Goal: Navigation & Orientation: Find specific page/section

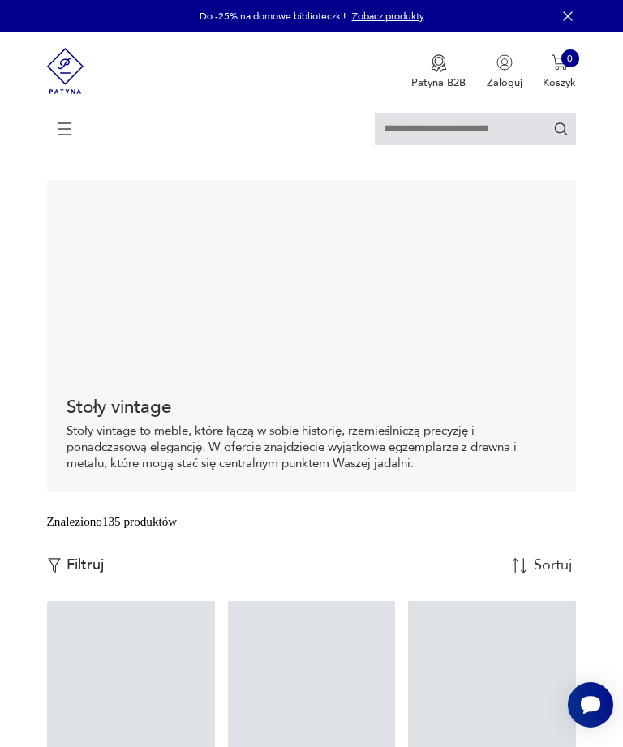
scroll to position [262, 0]
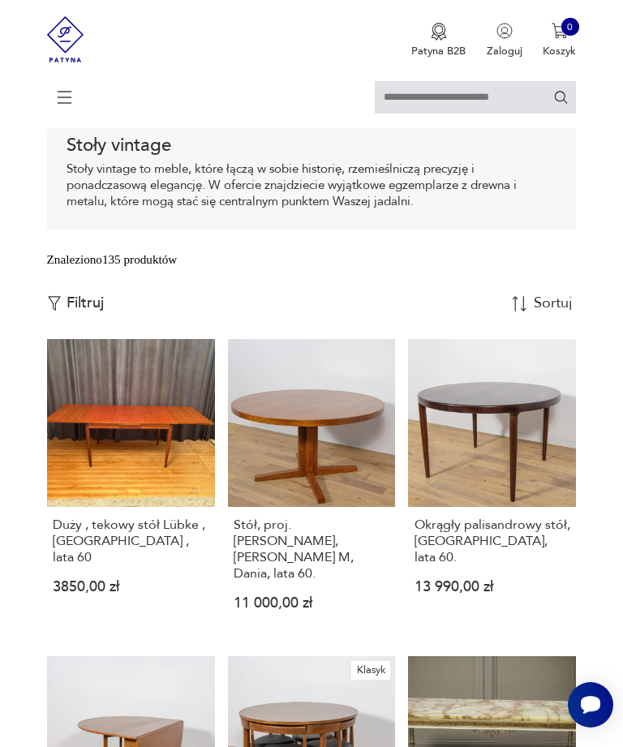
click at [294, 166] on div "Stoły vintage Stoły vintage to meble, które łączą w sobie historię, rzemieślnic…" at bounding box center [311, 172] width 529 height 113
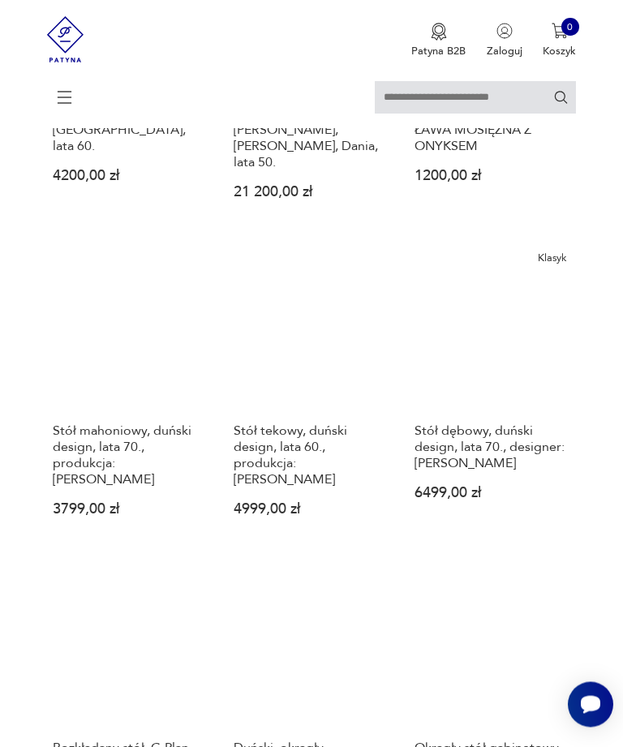
scroll to position [985, 0]
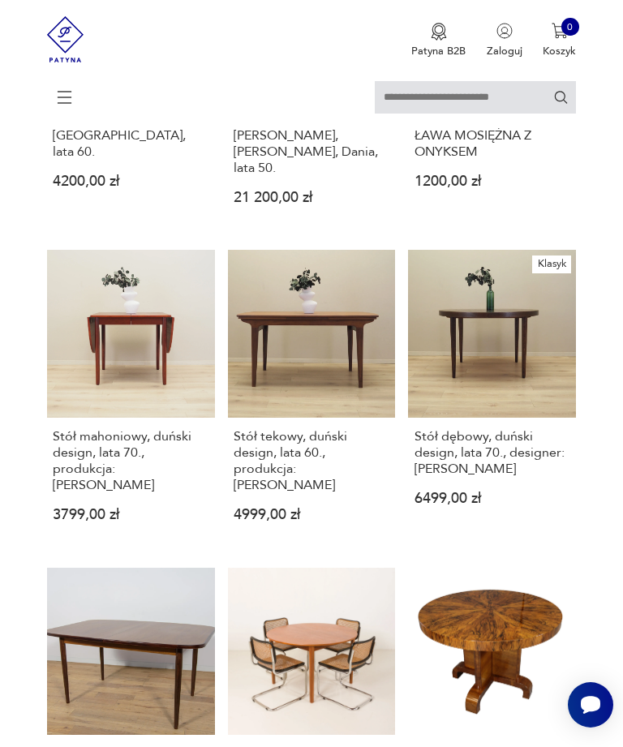
click at [73, 97] on icon at bounding box center [64, 97] width 56 height 0
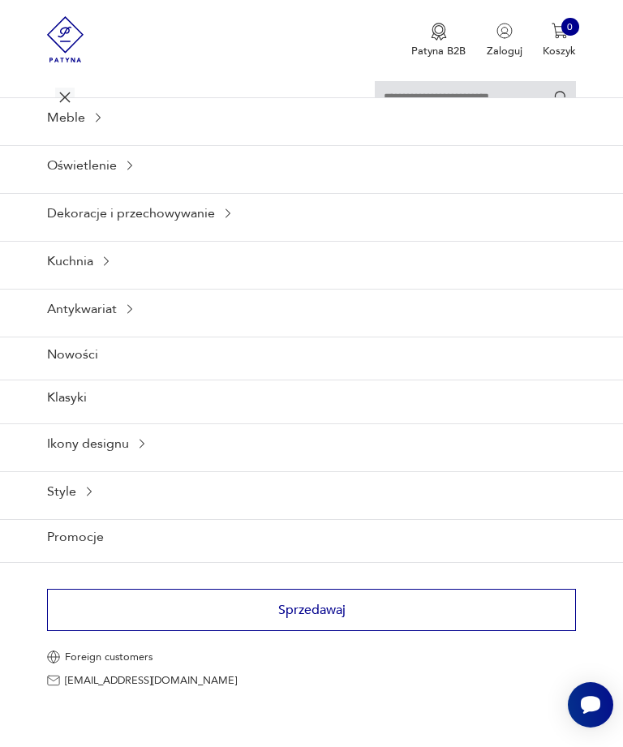
click at [113, 268] on icon at bounding box center [106, 261] width 13 height 13
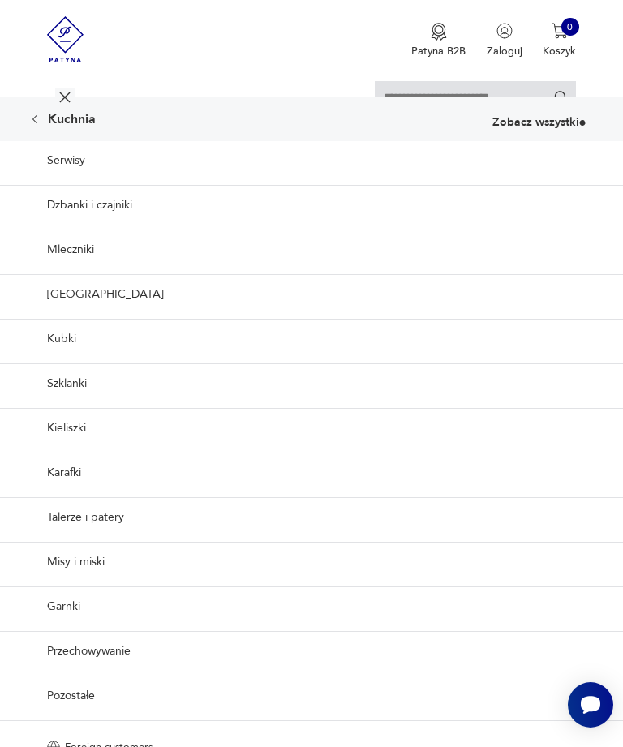
click at [77, 180] on link "Serwisy" at bounding box center [311, 160] width 623 height 39
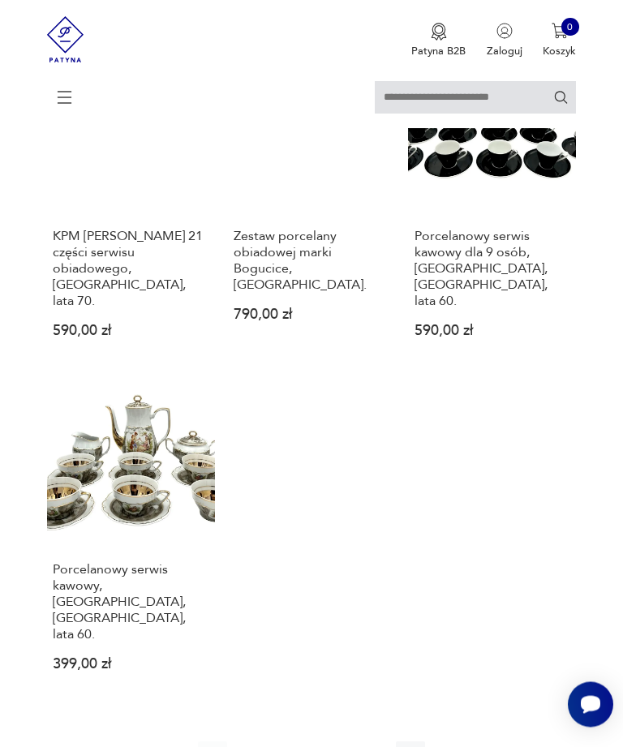
scroll to position [1908, 0]
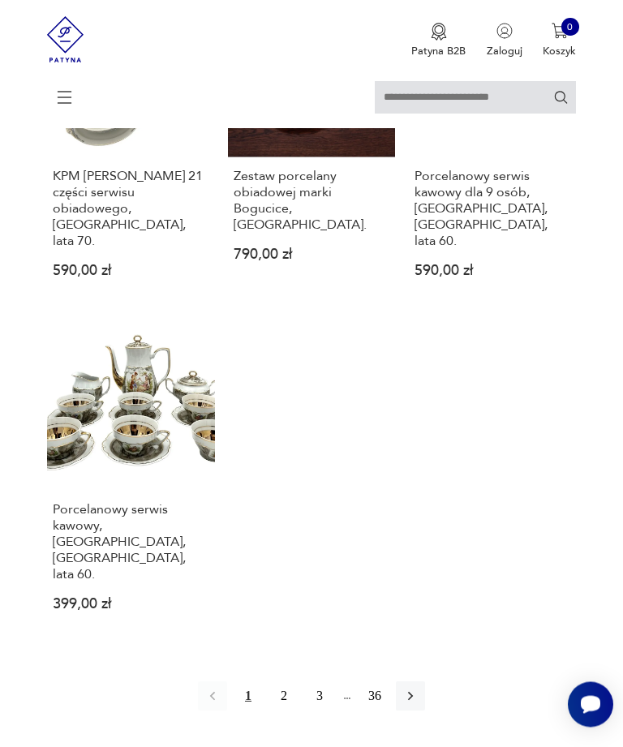
click at [389, 682] on button "36" at bounding box center [374, 696] width 29 height 29
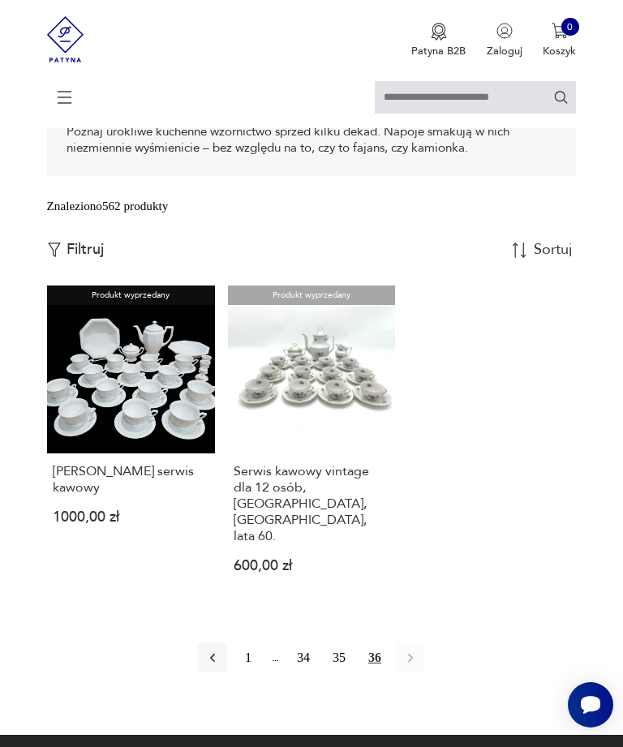
click at [75, 89] on icon at bounding box center [64, 97] width 57 height 57
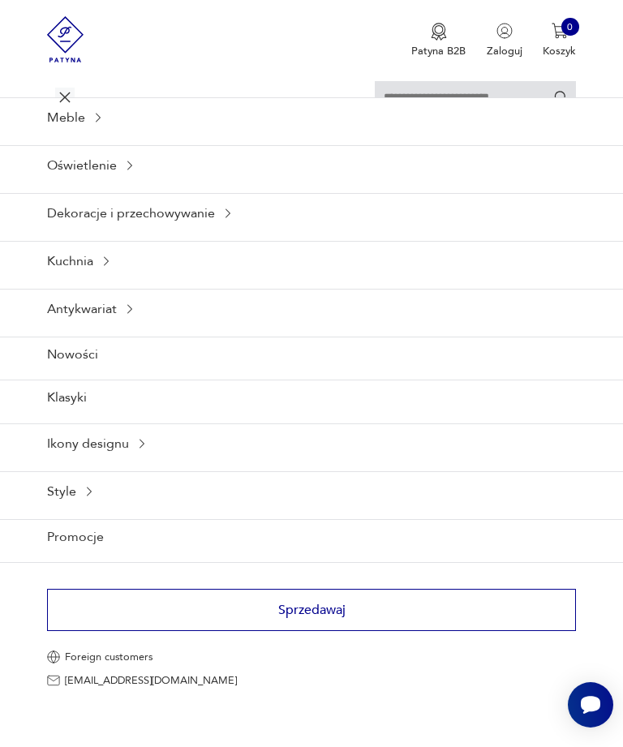
click at [74, 89] on icon at bounding box center [64, 97] width 57 height 57
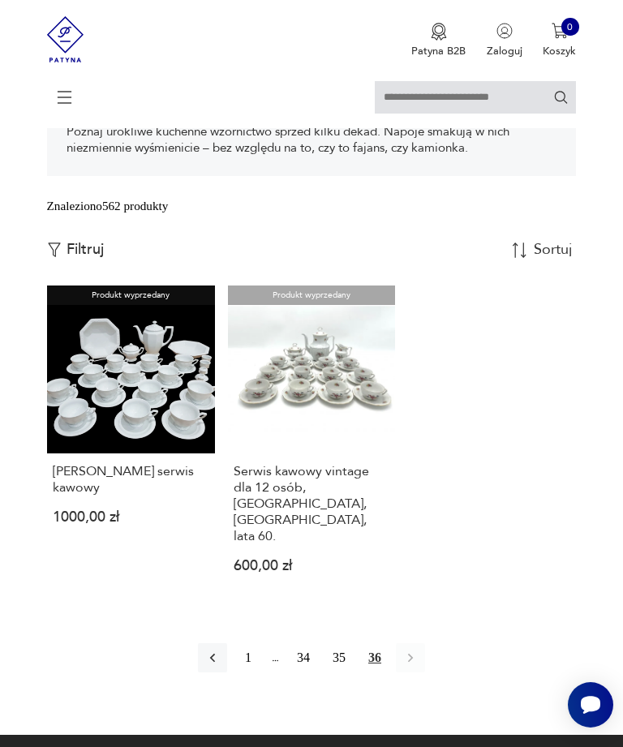
click at [318, 544] on h3 "Serwis kawowy vintage dla 12 osób, Wałbrzych, Polska, lata 60." at bounding box center [311, 503] width 156 height 81
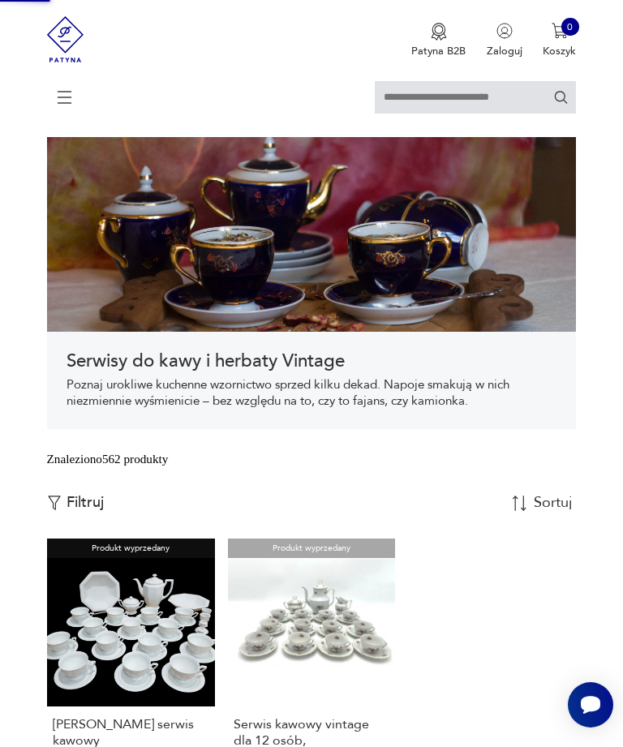
scroll to position [0, 0]
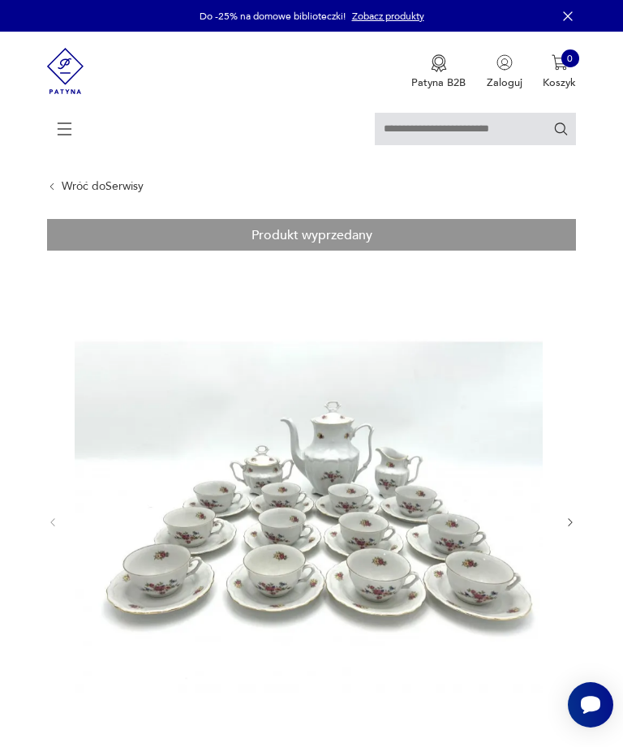
click at [74, 122] on icon at bounding box center [64, 129] width 57 height 57
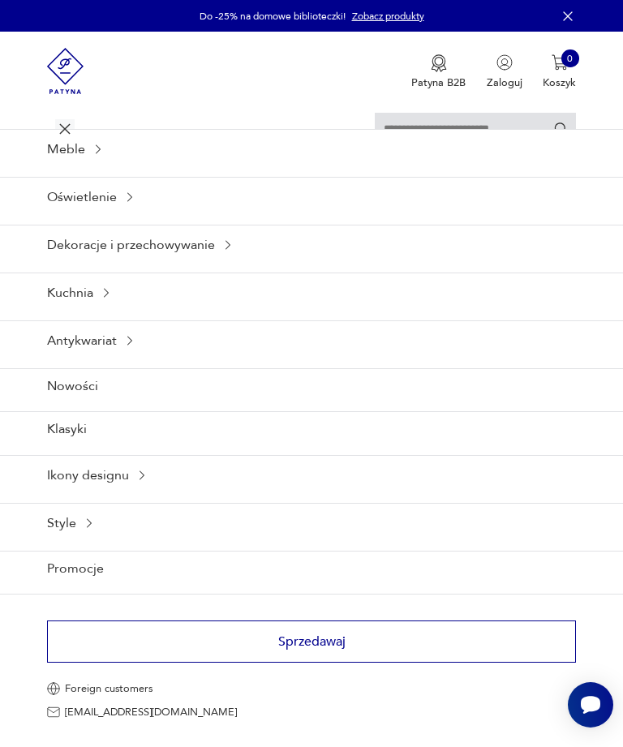
click at [216, 264] on div "Dekoracje i przechowywanie" at bounding box center [311, 245] width 623 height 40
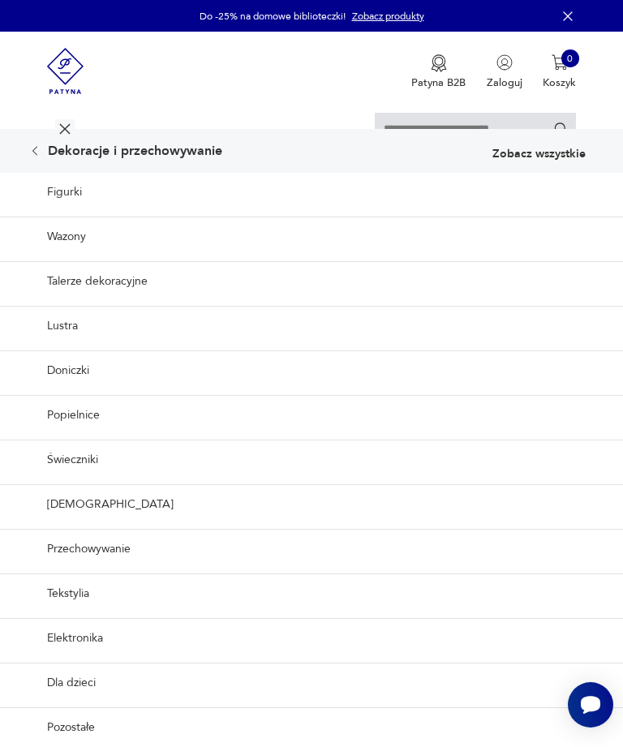
click at [84, 390] on link "Doniczki" at bounding box center [311, 370] width 623 height 40
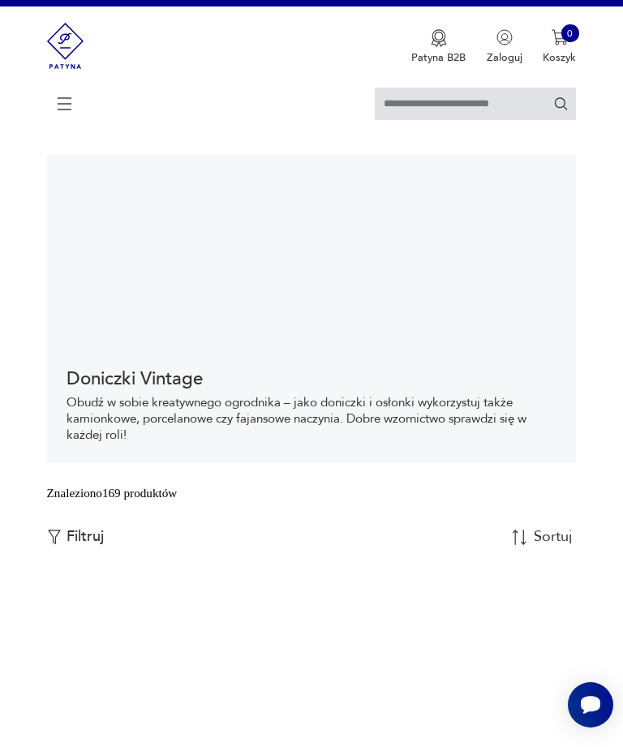
scroll to position [483, 0]
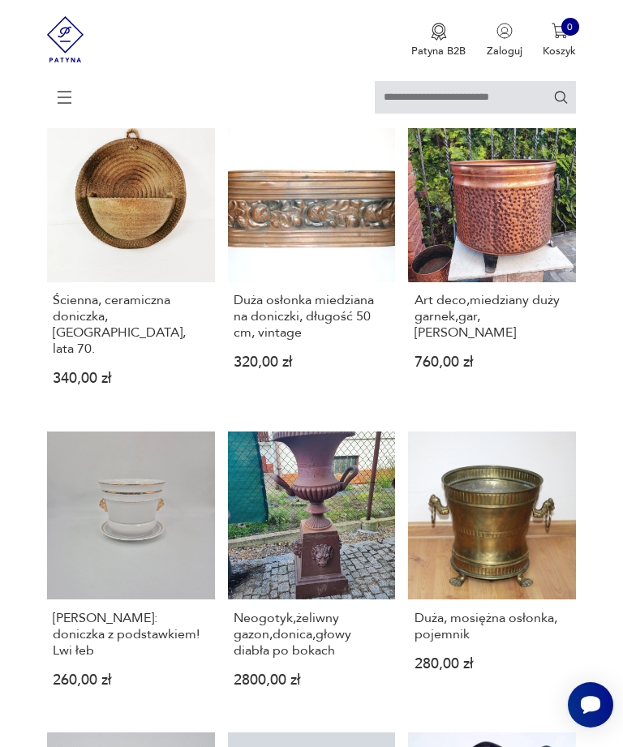
click at [87, 97] on div at bounding box center [311, 104] width 529 height 47
click at [74, 97] on icon at bounding box center [64, 97] width 57 height 57
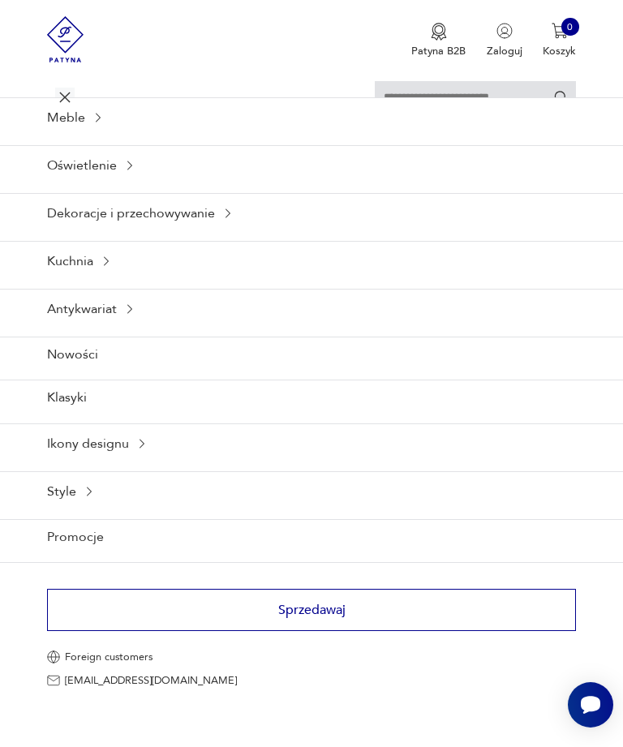
click at [106, 135] on div "Meble" at bounding box center [311, 117] width 623 height 40
click at [107, 131] on div "Meble" at bounding box center [311, 117] width 623 height 40
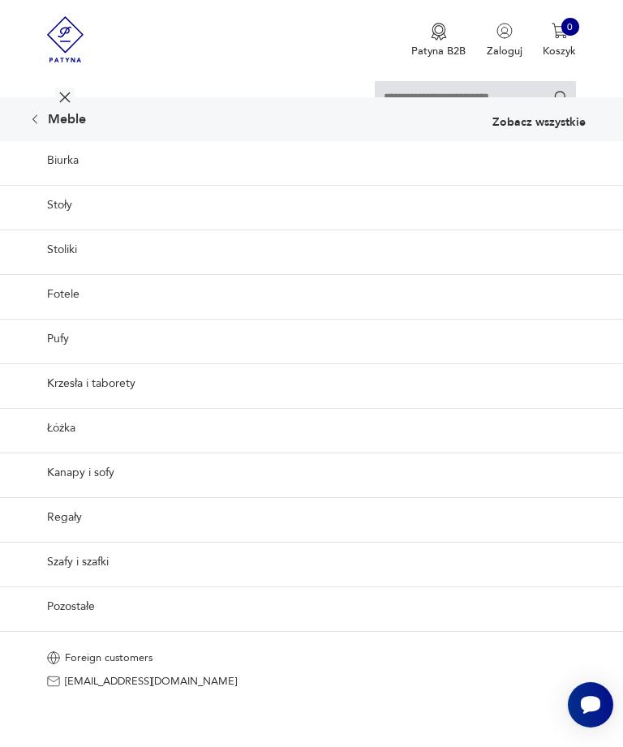
click at [100, 403] on link "Krzesła i taborety" at bounding box center [311, 383] width 623 height 40
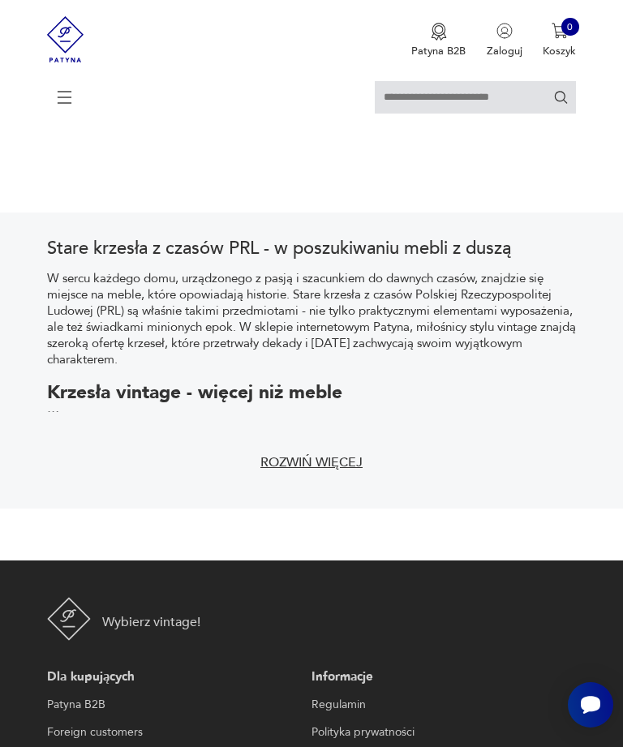
scroll to position [328, 0]
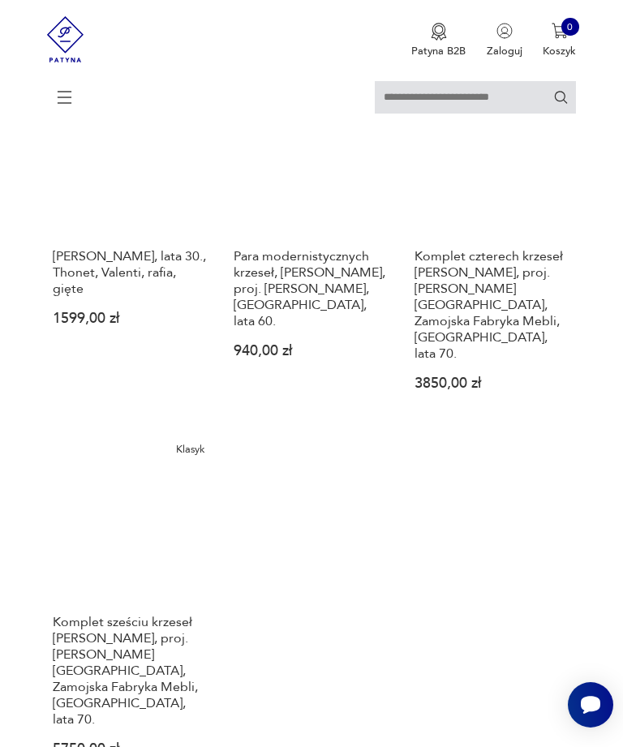
scroll to position [1876, 0]
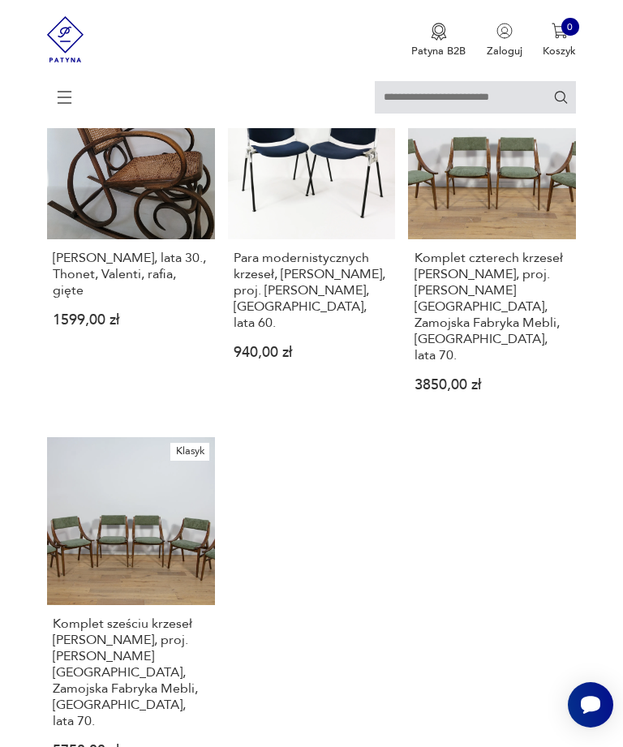
click at [86, 97] on div at bounding box center [311, 104] width 529 height 47
click at [71, 86] on icon at bounding box center [64, 97] width 57 height 57
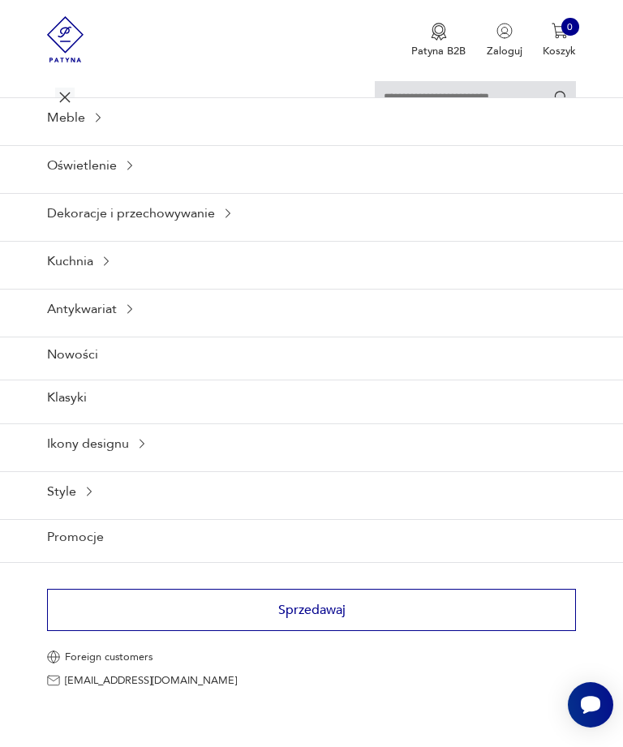
click at [111, 268] on icon at bounding box center [106, 261] width 13 height 13
click at [101, 122] on icon at bounding box center [98, 117] width 5 height 9
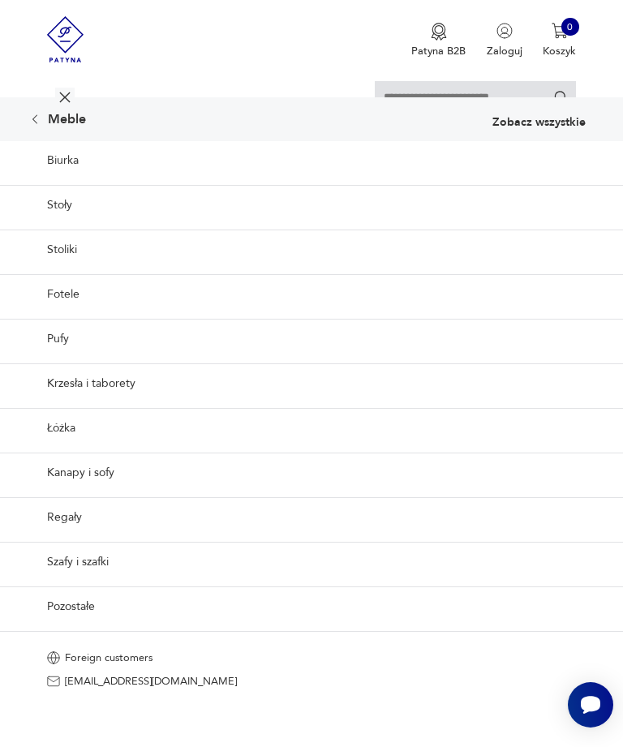
click at [50, 126] on div "Meble" at bounding box center [57, 119] width 58 height 13
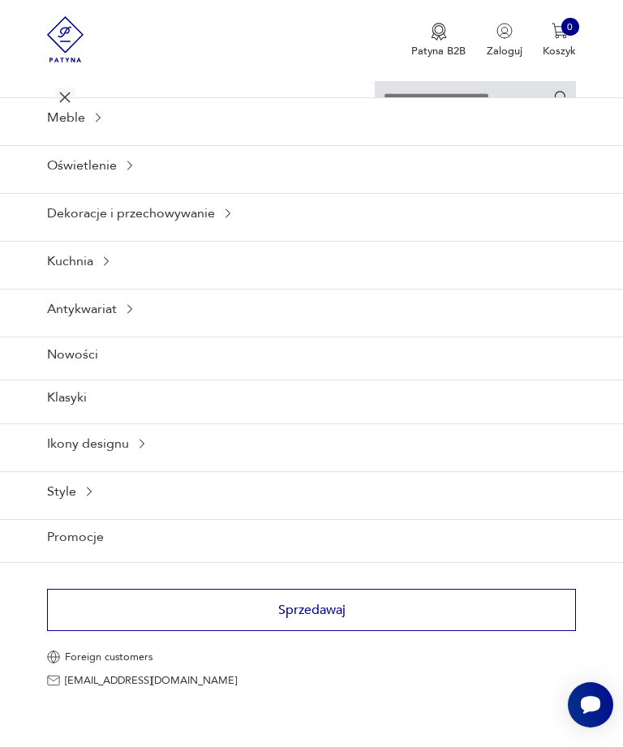
click at [131, 172] on icon at bounding box center [129, 165] width 13 height 13
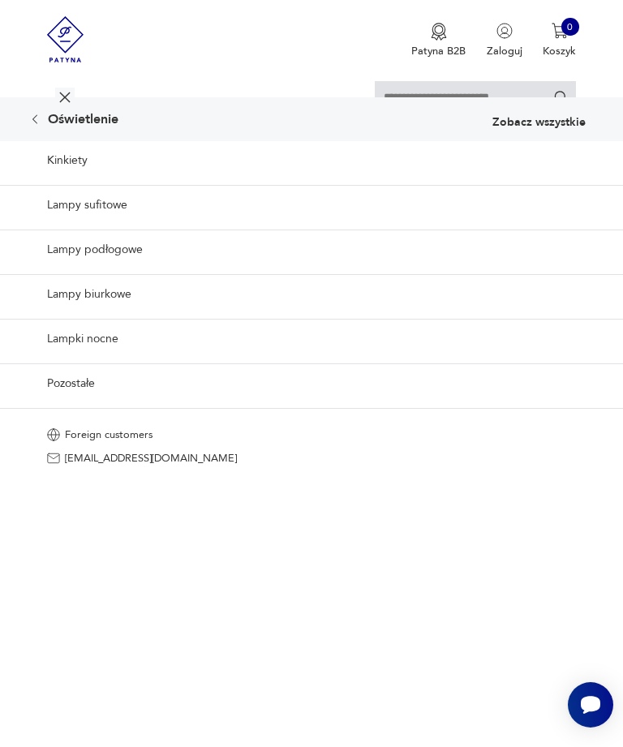
click at [90, 225] on link "Lampy sufitowe" at bounding box center [311, 205] width 623 height 40
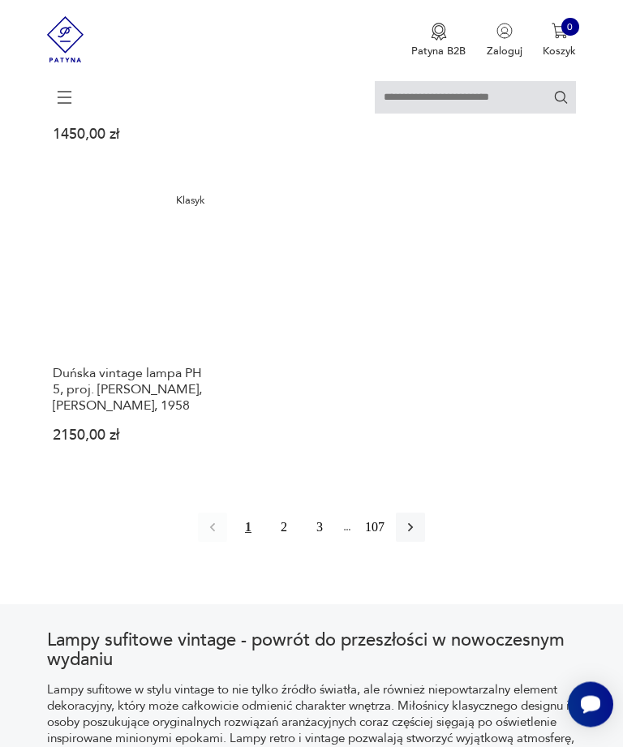
scroll to position [2097, 0]
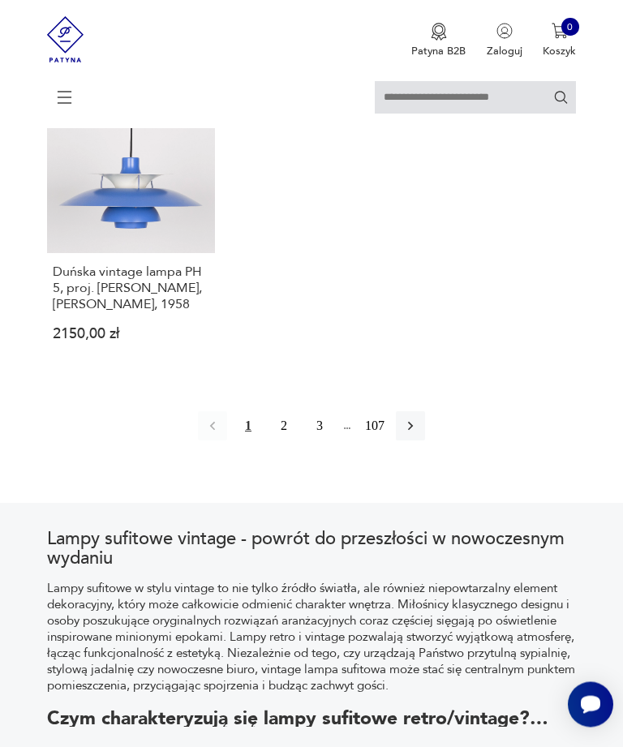
click at [389, 441] on button "107" at bounding box center [374, 426] width 29 height 29
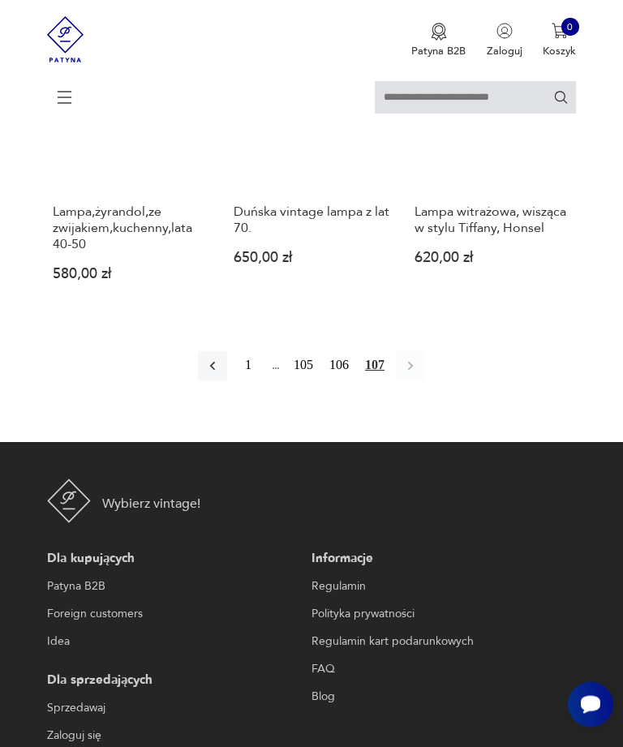
scroll to position [944, 0]
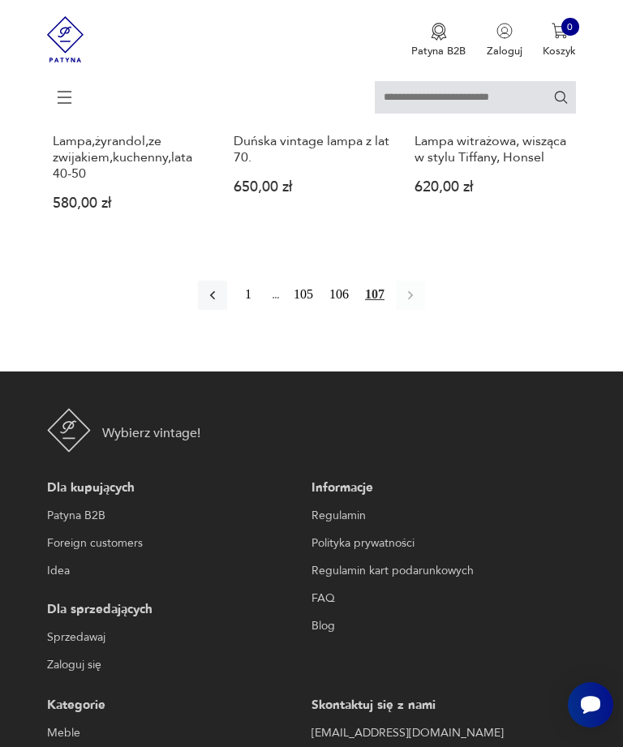
click at [235, 310] on button "1" at bounding box center [247, 295] width 29 height 29
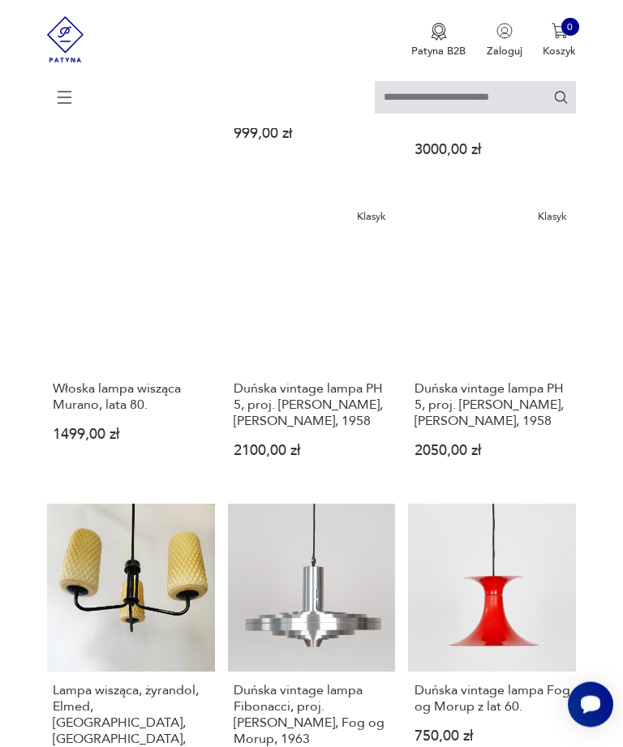
scroll to position [1448, 0]
